Goal: Task Accomplishment & Management: Manage account settings

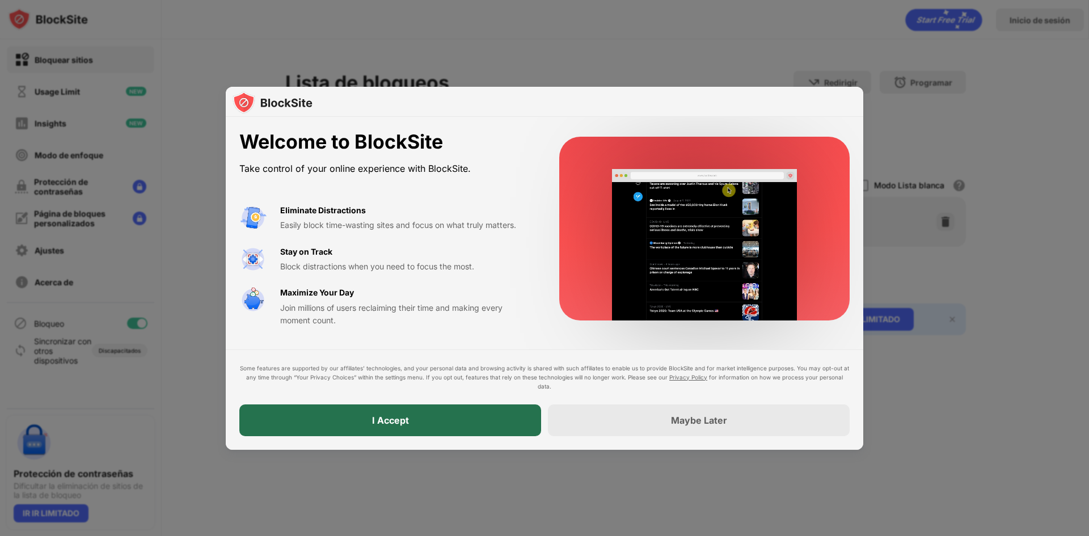
click at [449, 429] on div "I Accept" at bounding box center [390, 420] width 302 height 32
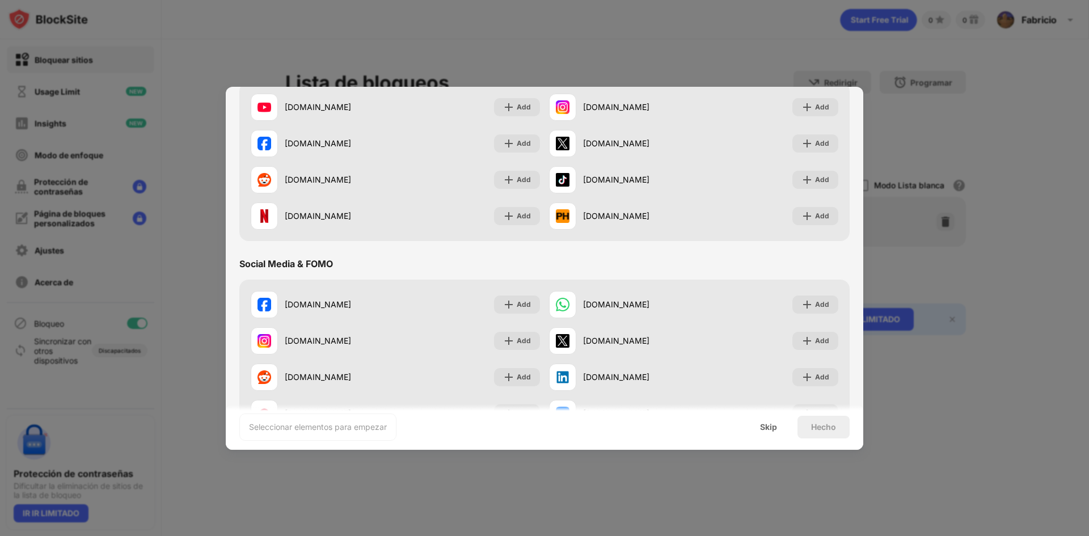
scroll to position [113, 0]
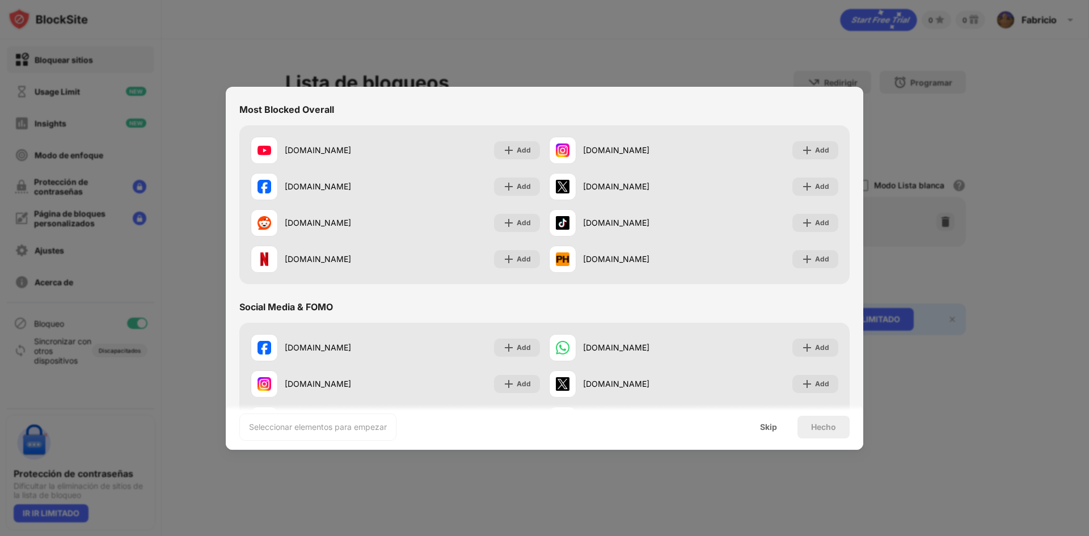
click at [764, 431] on div "Skip" at bounding box center [769, 427] width 44 height 23
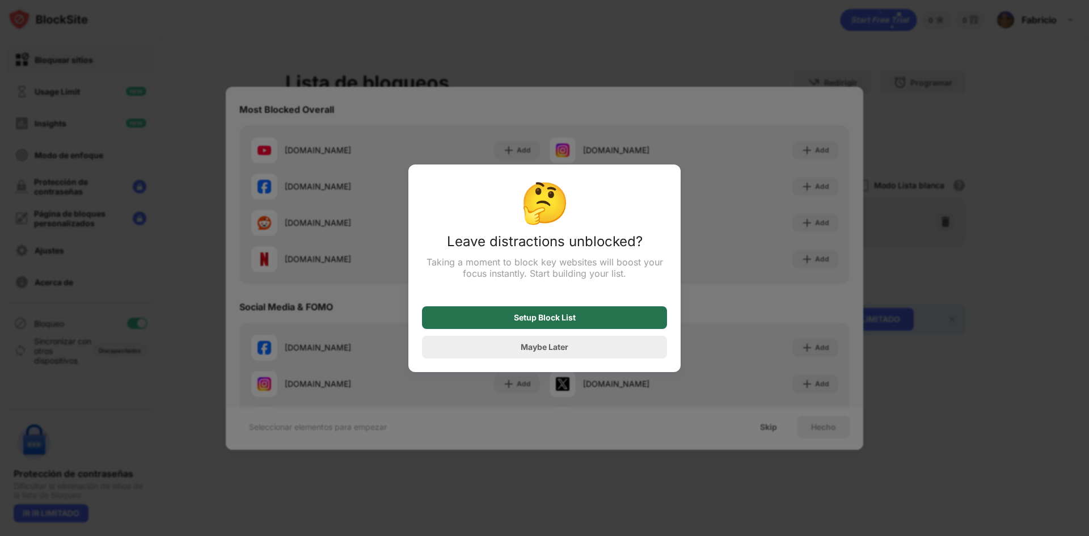
click at [575, 323] on div "Setup Block List" at bounding box center [544, 317] width 245 height 23
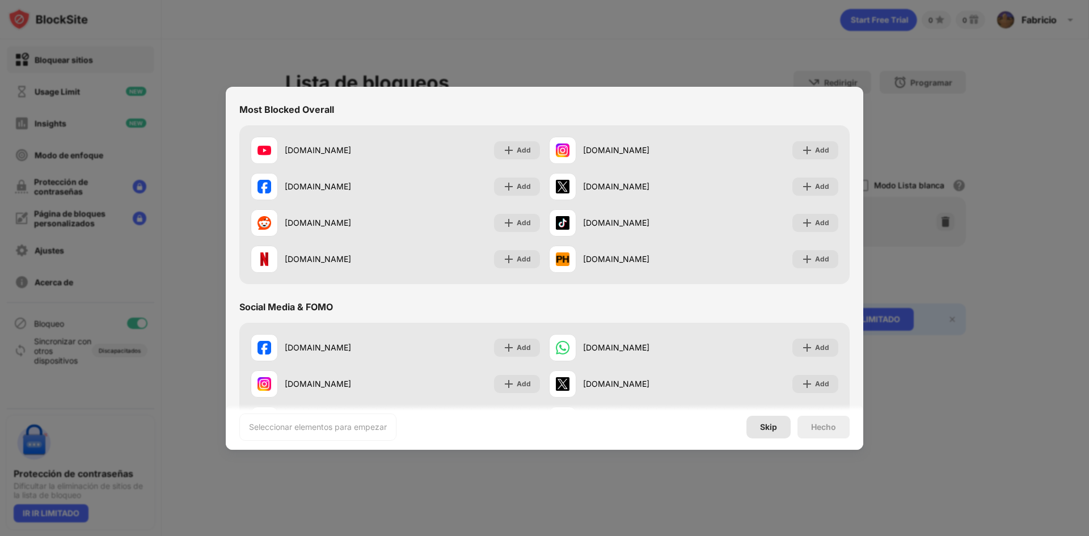
click at [757, 421] on div "Skip" at bounding box center [769, 427] width 44 height 23
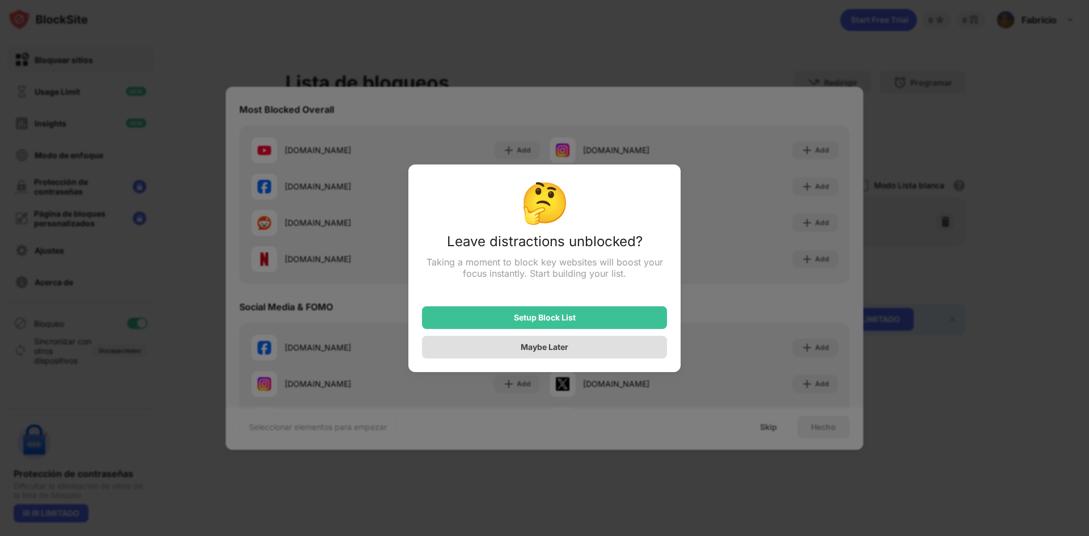
click at [588, 355] on div "Maybe Later" at bounding box center [544, 347] width 245 height 23
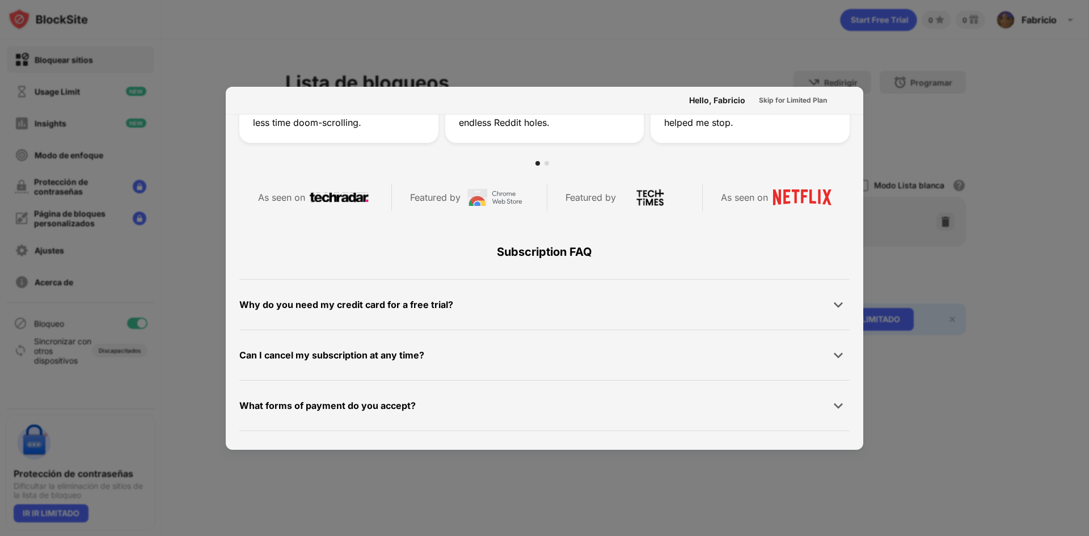
scroll to position [553, 0]
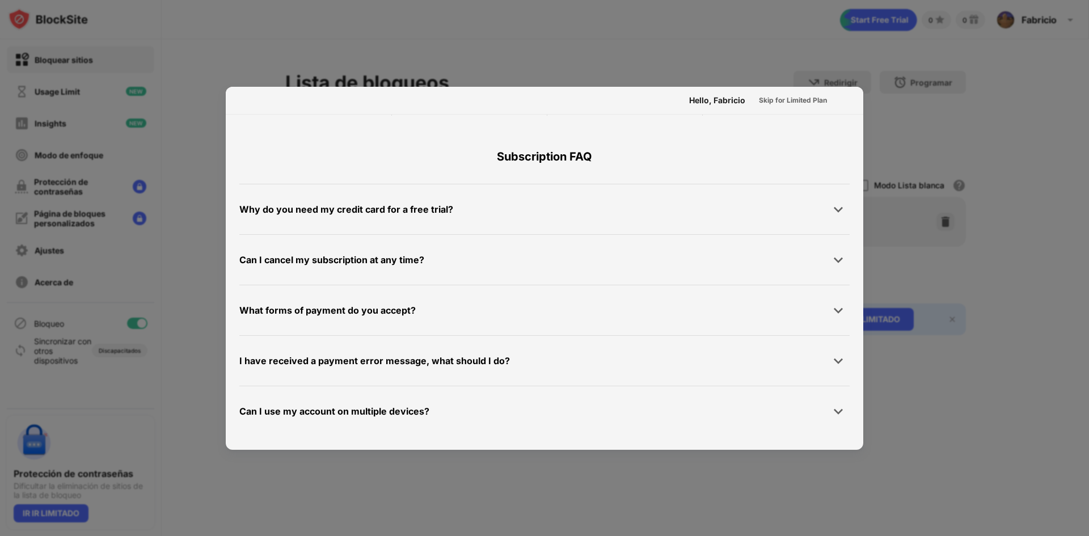
click at [953, 255] on div at bounding box center [544, 268] width 1089 height 536
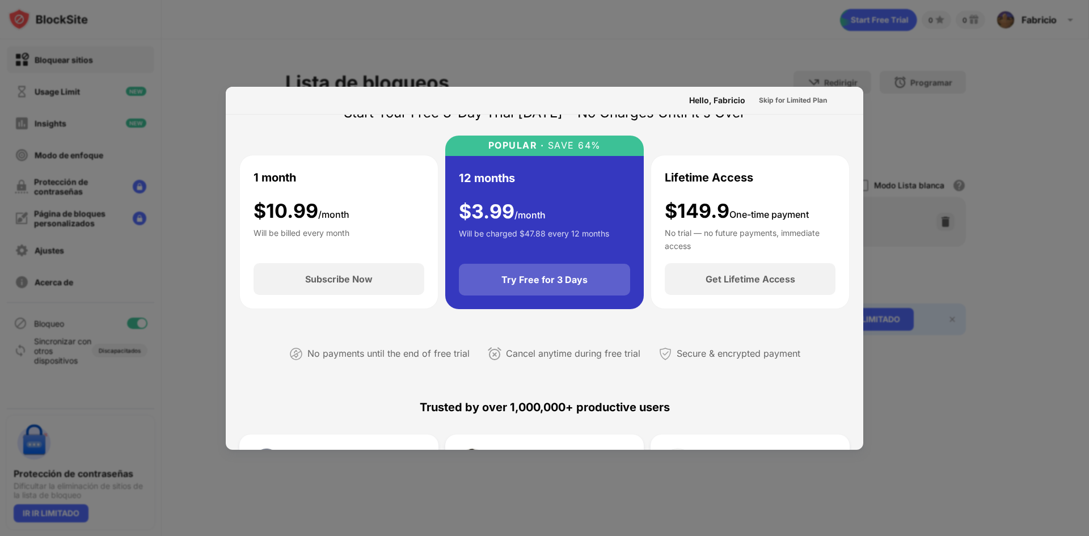
scroll to position [0, 0]
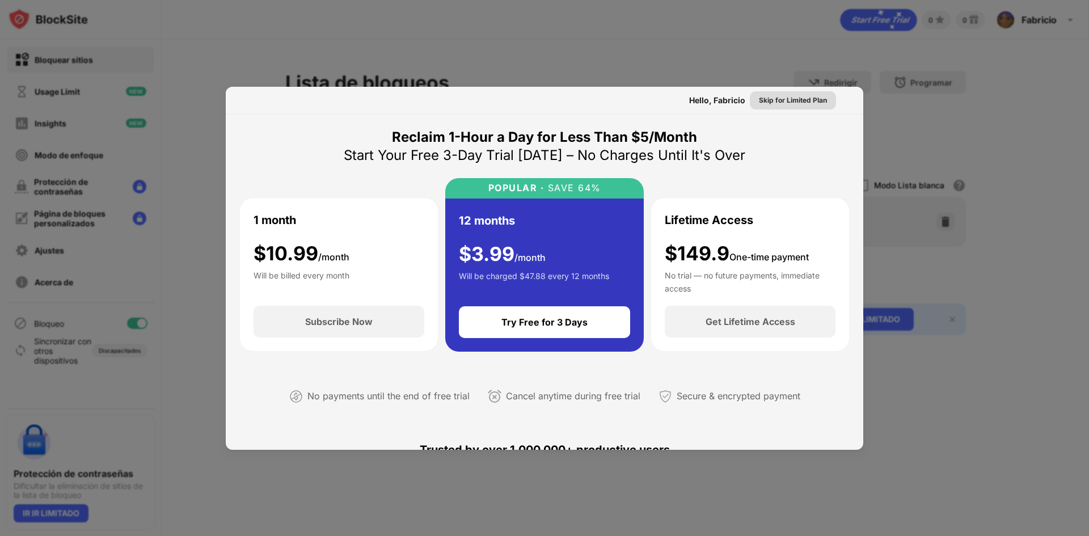
click at [799, 104] on div "Skip for Limited Plan" at bounding box center [793, 100] width 68 height 11
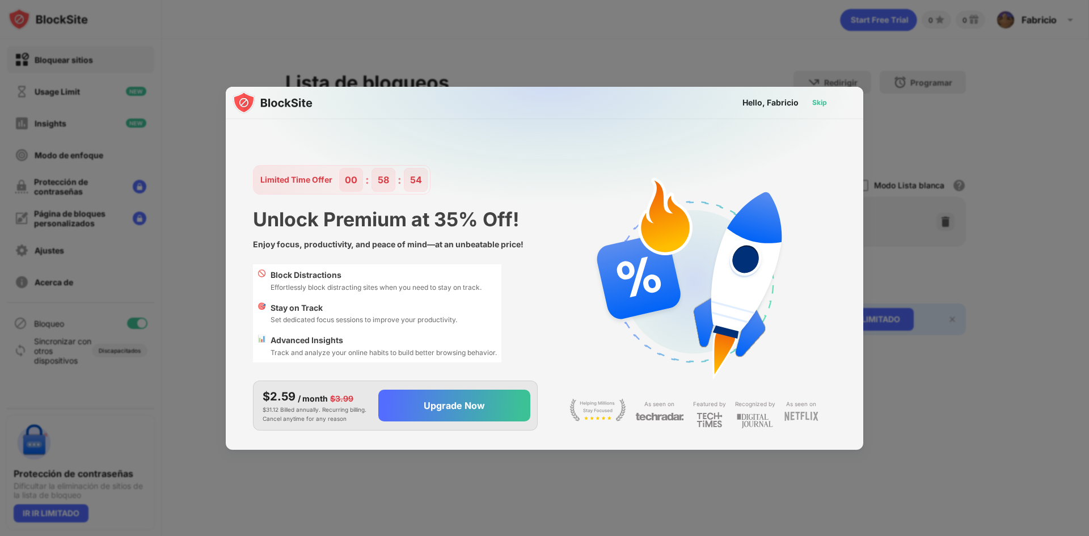
click at [821, 106] on div "Skip" at bounding box center [819, 102] width 15 height 11
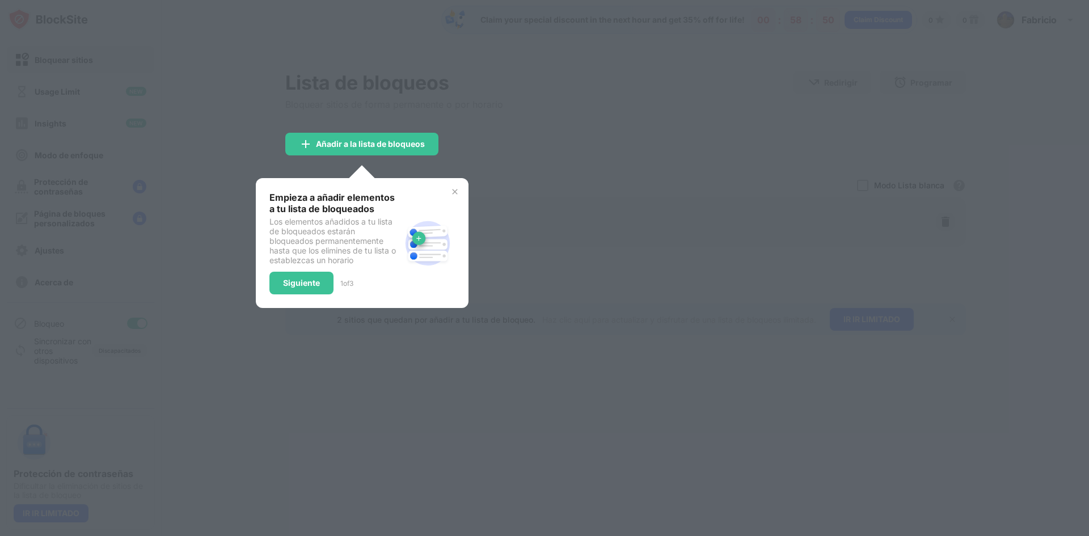
click at [454, 193] on img at bounding box center [454, 191] width 9 height 9
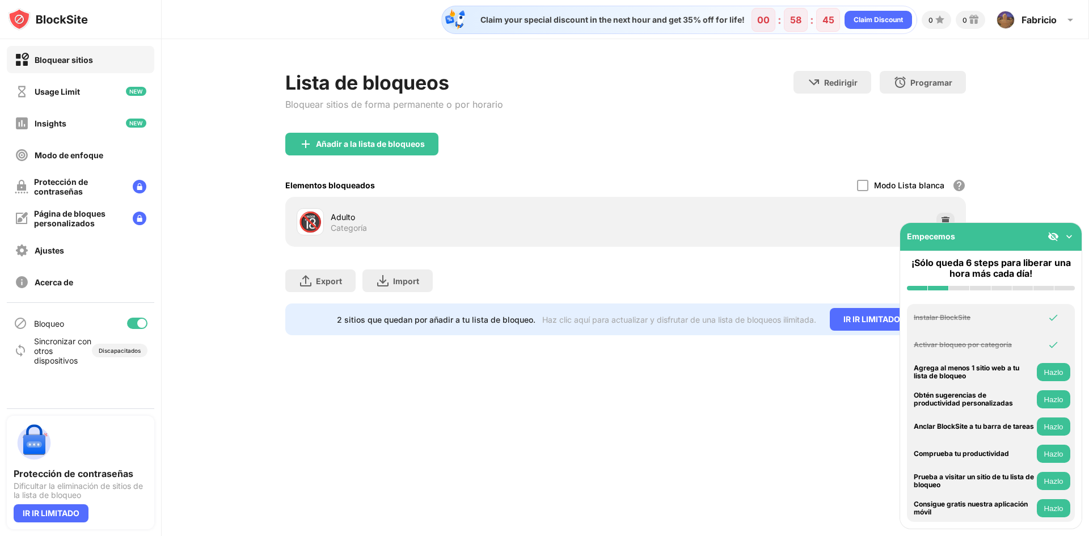
click at [1068, 232] on img at bounding box center [1069, 236] width 11 height 11
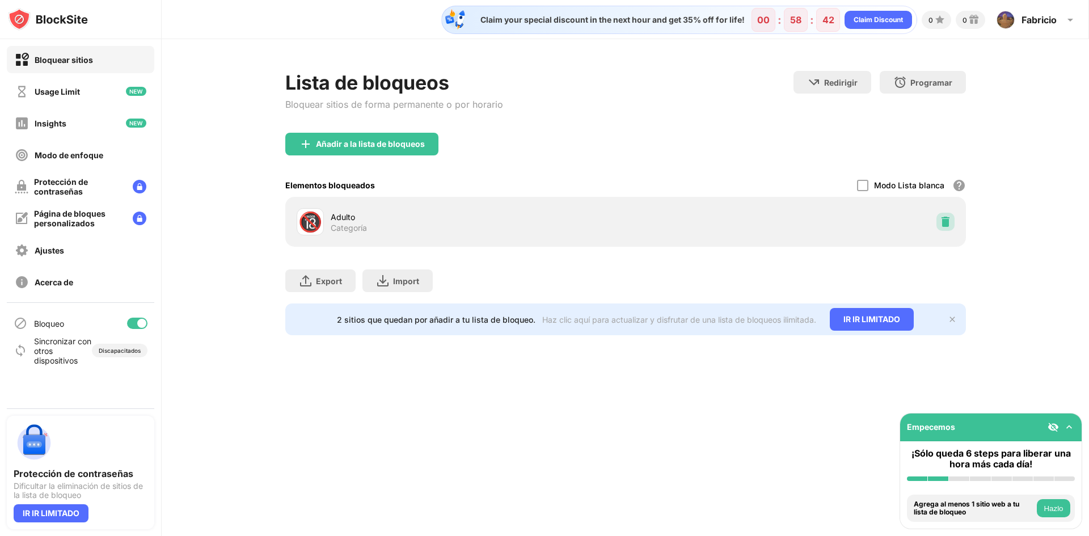
click at [945, 222] on img at bounding box center [945, 221] width 11 height 11
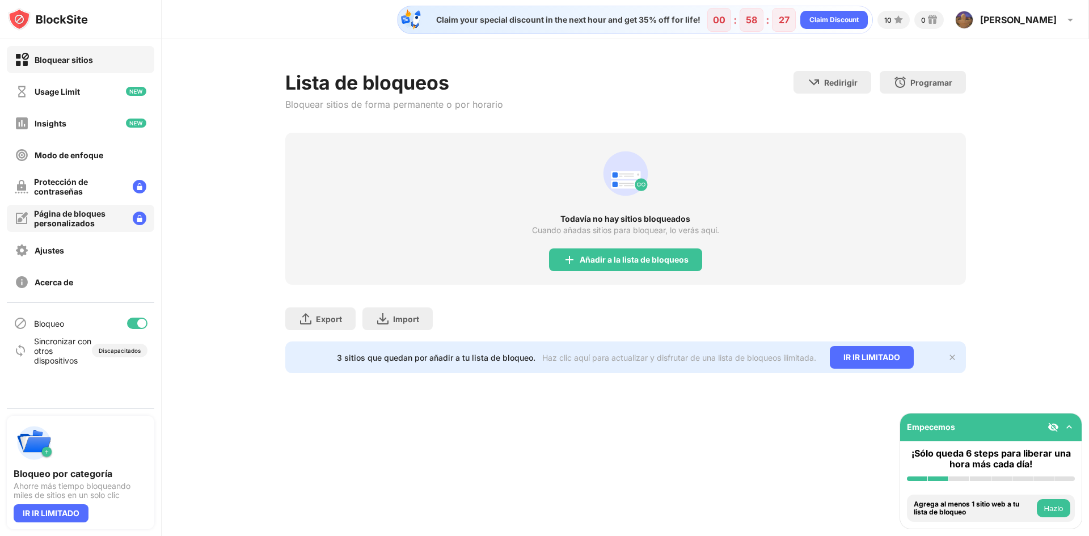
click at [96, 218] on div "Página de bloques personalizados" at bounding box center [79, 218] width 90 height 19
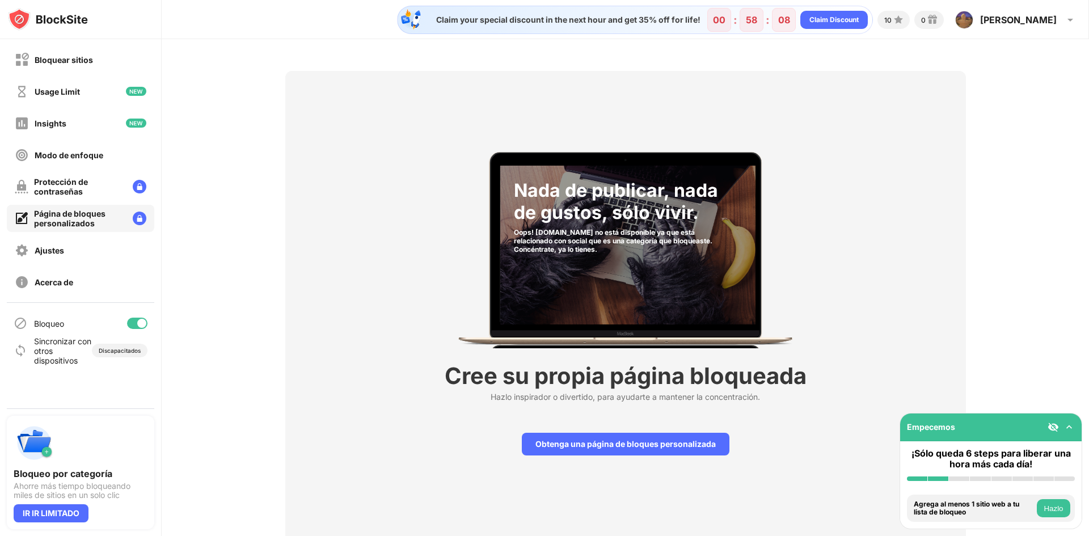
drag, startPoint x: 119, startPoint y: 323, endPoint x: 136, endPoint y: 327, distance: 18.2
click at [126, 326] on div "Bloqueo" at bounding box center [81, 323] width 148 height 27
click at [136, 327] on div at bounding box center [137, 323] width 20 height 11
click at [96, 130] on div "Insights" at bounding box center [81, 122] width 148 height 27
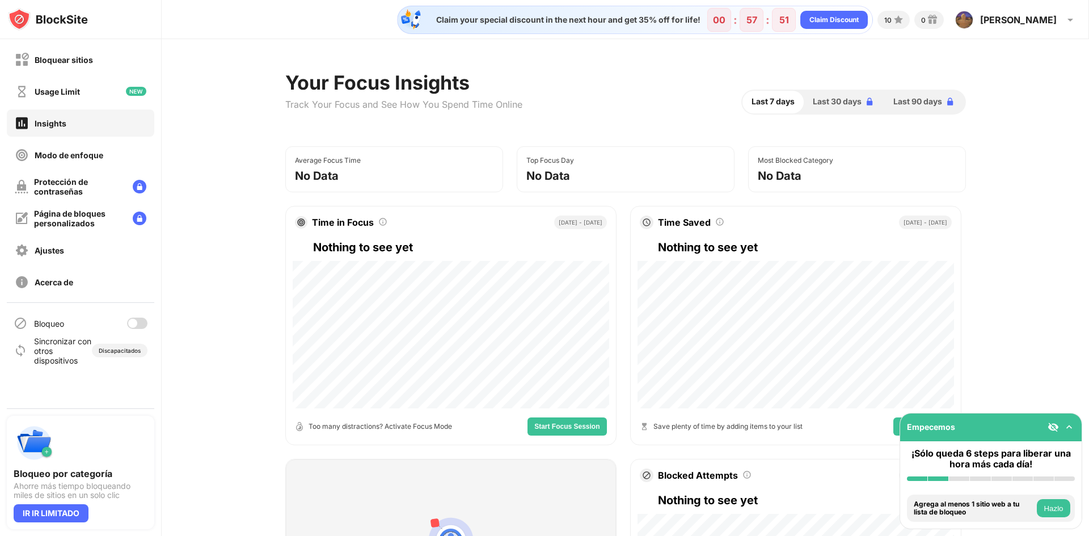
click at [103, 105] on div "Bloquear sitios Usage Limit Insights Modo de enfoque Protección de contraseñas …" at bounding box center [80, 170] width 161 height 263
click at [106, 98] on div "Usage Limit" at bounding box center [81, 91] width 148 height 27
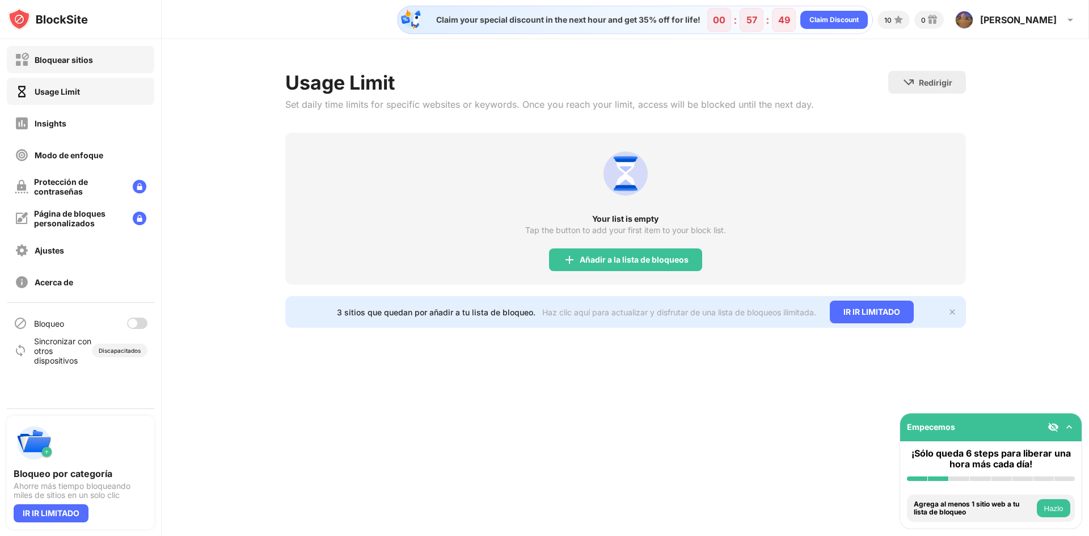
click at [106, 69] on div "Bloquear sitios" at bounding box center [81, 59] width 148 height 27
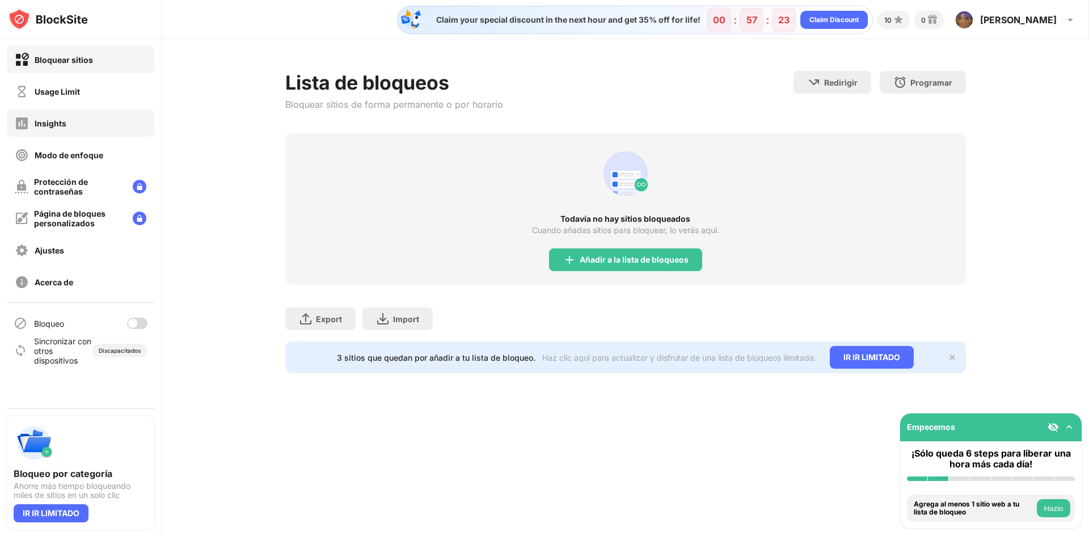
click at [104, 129] on div "Insights" at bounding box center [81, 122] width 148 height 27
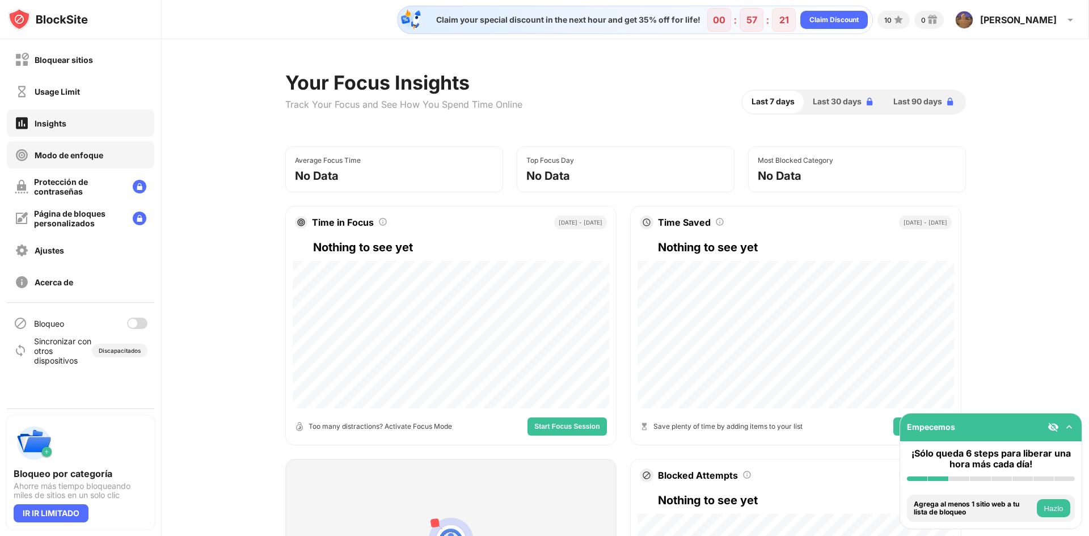
click at [95, 171] on div "Bloquear sitios Usage Limit Insights Modo de enfoque Protección de contraseñas …" at bounding box center [80, 170] width 161 height 263
click at [61, 192] on div "Protección de contraseñas" at bounding box center [79, 186] width 90 height 19
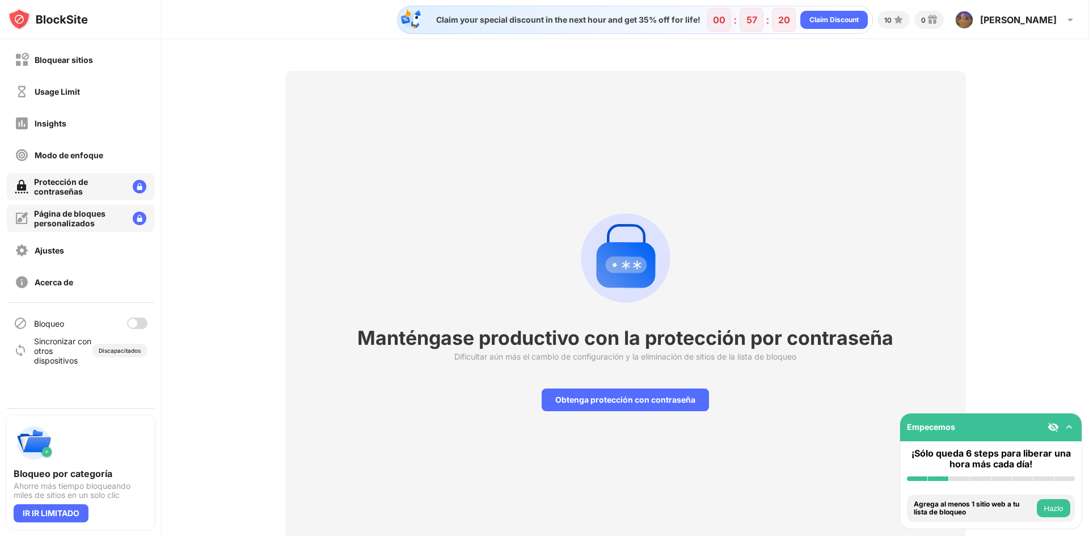
click at [60, 217] on div "Página de bloques personalizados" at bounding box center [79, 218] width 90 height 19
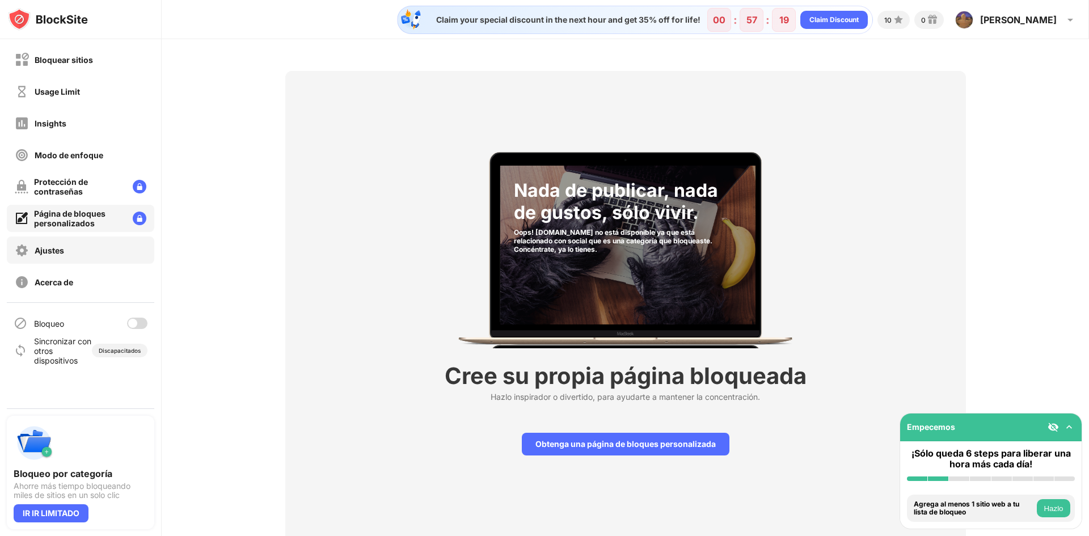
click at [70, 253] on div "Ajustes" at bounding box center [81, 250] width 148 height 27
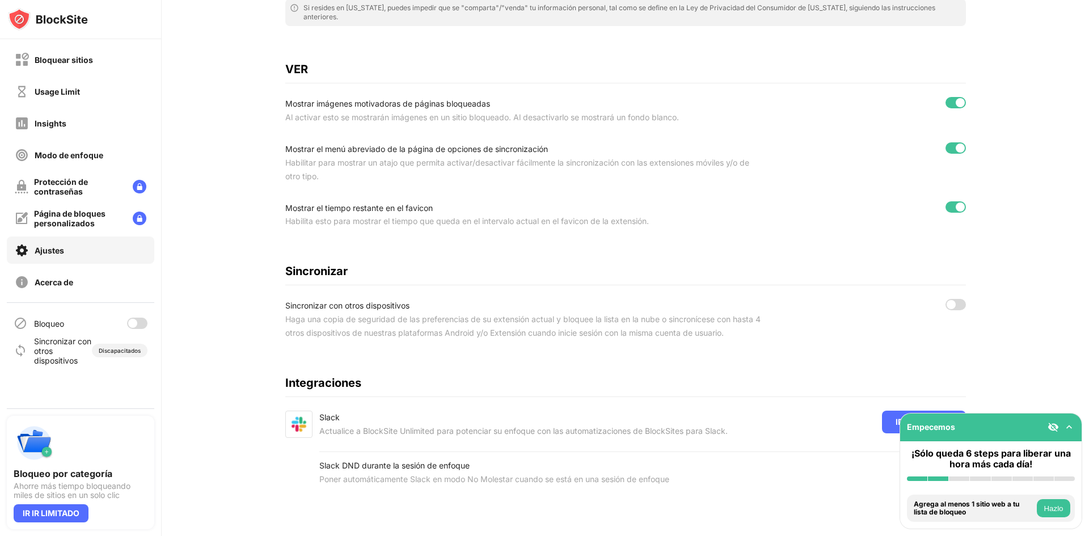
scroll to position [382, 0]
